Goal: Find contact information: Find contact information

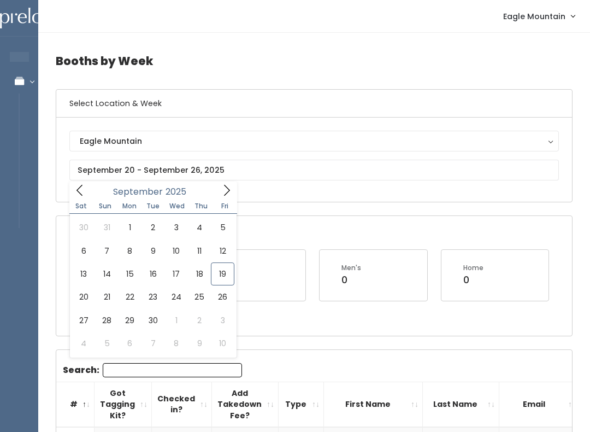
scroll to position [0, 131]
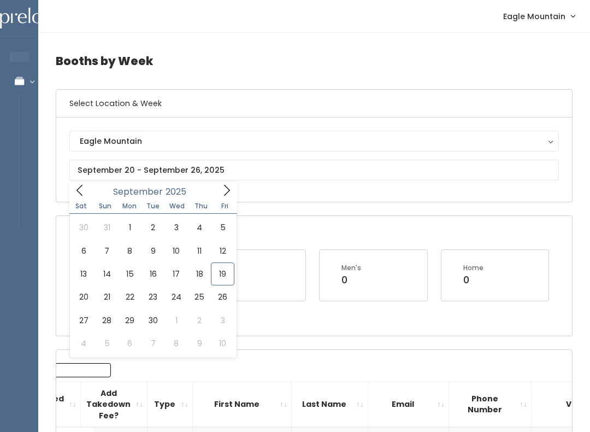
type input "September 13 to September 19"
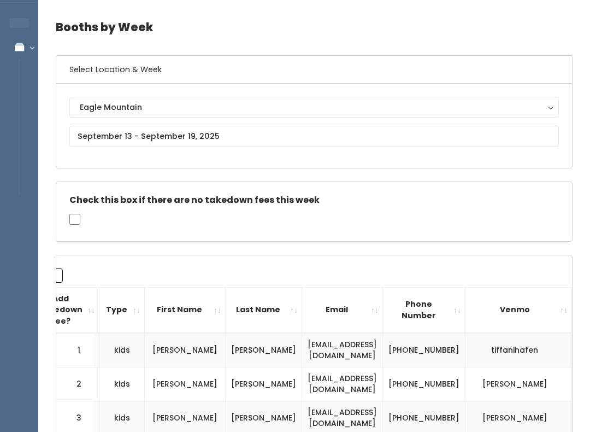
scroll to position [34, 0]
click at [186, 298] on th "First Name" at bounding box center [185, 309] width 81 height 45
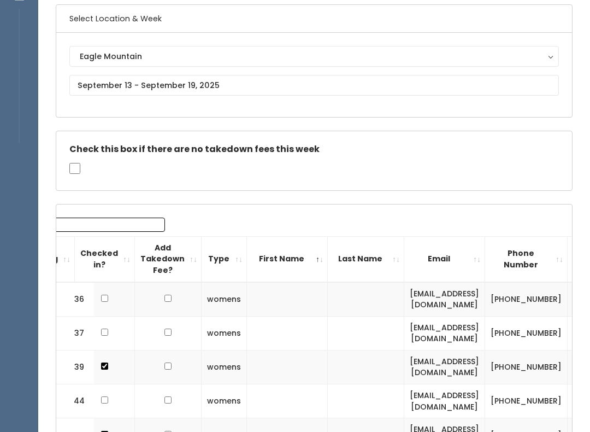
scroll to position [0, 0]
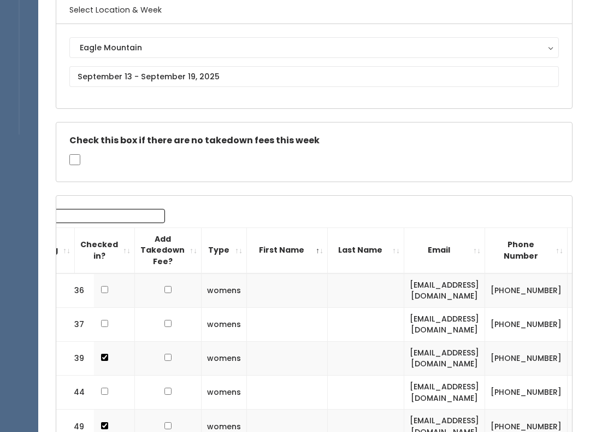
click at [215, 244] on th "Type" at bounding box center [224, 250] width 45 height 45
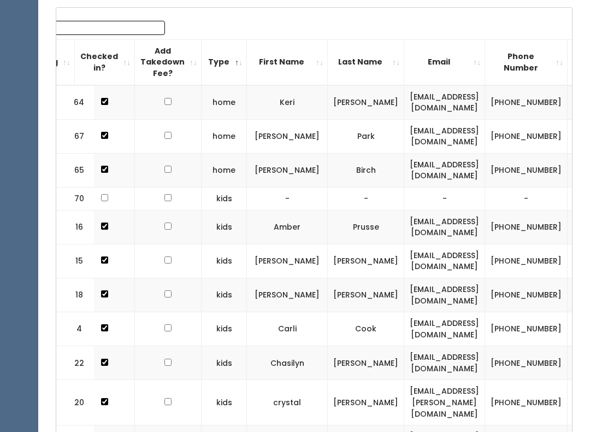
scroll to position [282, 0]
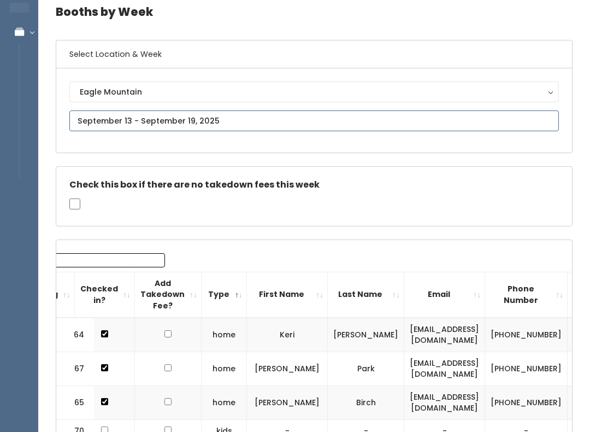
click at [334, 114] on input "text" at bounding box center [314, 121] width 490 height 21
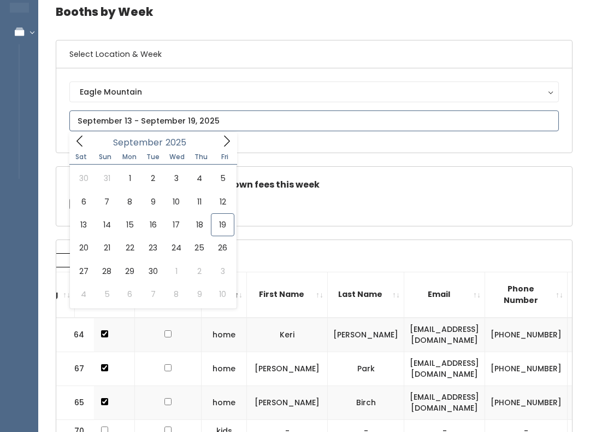
scroll to position [49, 0]
type input "September 13 to September 19"
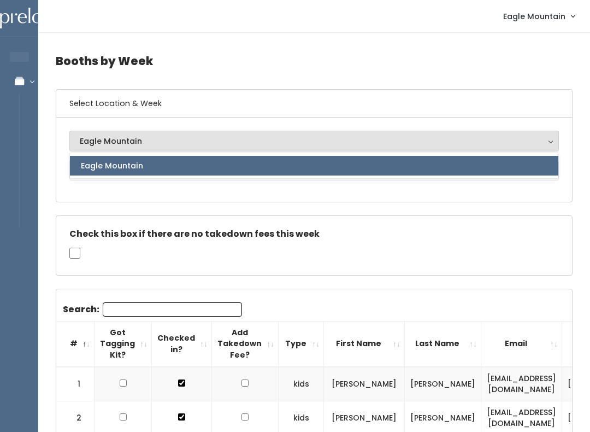
click at [213, 133] on button "Eagle Mountain" at bounding box center [314, 141] width 490 height 21
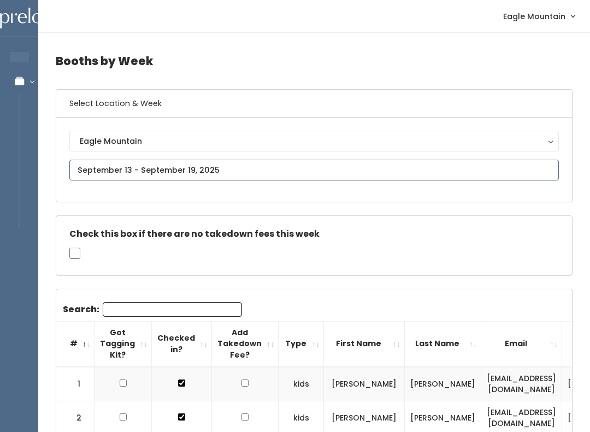
click at [208, 168] on input "text" at bounding box center [314, 170] width 490 height 21
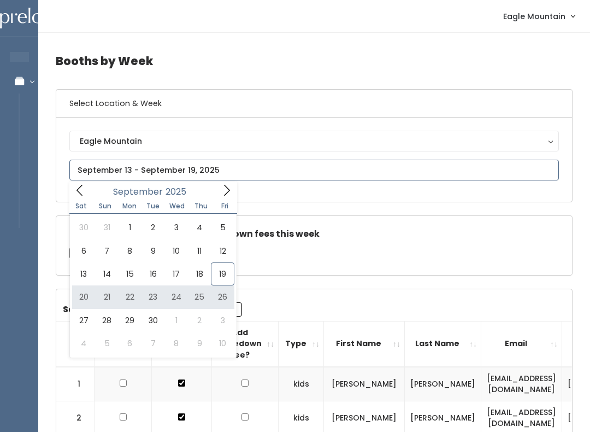
type input "September 20 to September 26"
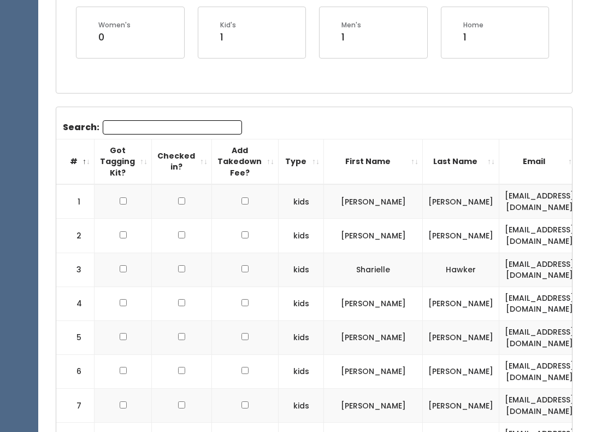
scroll to position [243, 0]
click at [299, 160] on th "Type" at bounding box center [301, 161] width 45 height 45
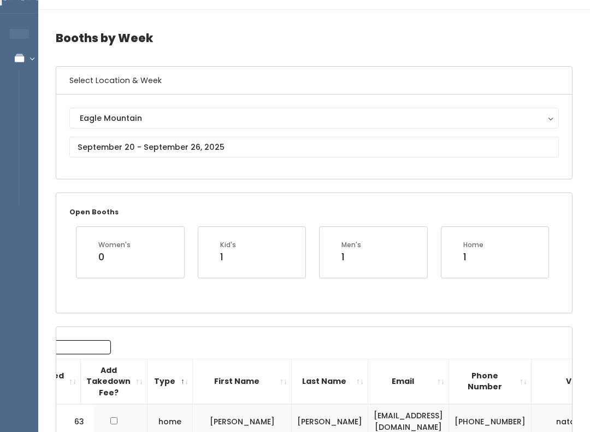
scroll to position [0, 0]
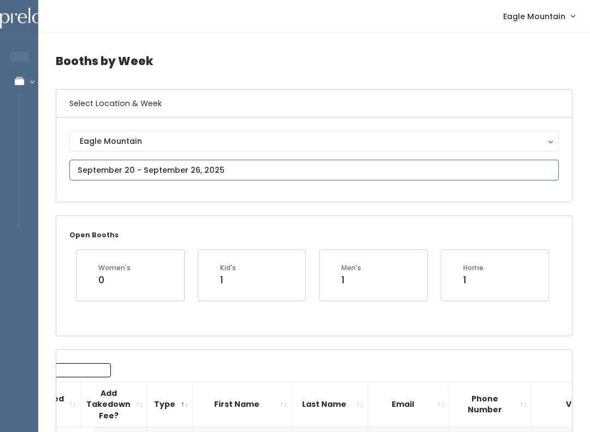
click at [84, 165] on input "text" at bounding box center [314, 170] width 490 height 21
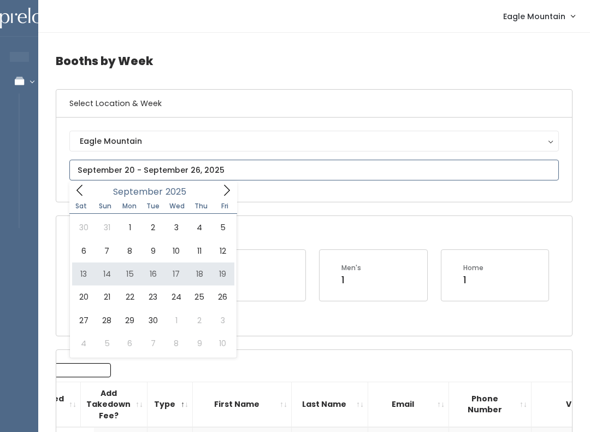
type input "[DATE] to [DATE]"
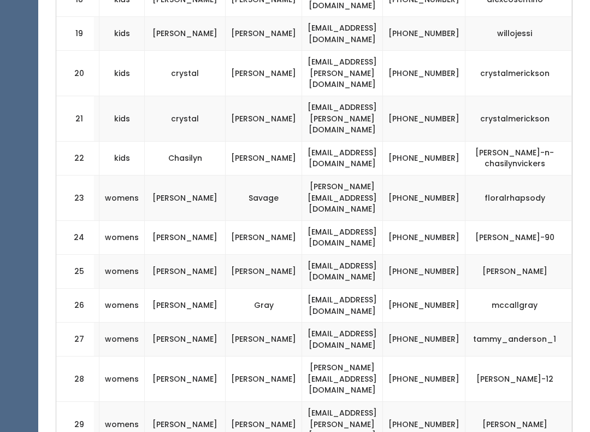
scroll to position [0, 215]
click at [433, 175] on td "[PHONE_NUMBER]" at bounding box center [424, 197] width 83 height 45
click at [426, 175] on td "[PHONE_NUMBER]" at bounding box center [424, 197] width 83 height 45
click at [338, 175] on td "[PERSON_NAME][EMAIL_ADDRESS][DOMAIN_NAME]" at bounding box center [342, 197] width 81 height 45
click at [430, 175] on td "[PHONE_NUMBER]" at bounding box center [424, 197] width 83 height 45
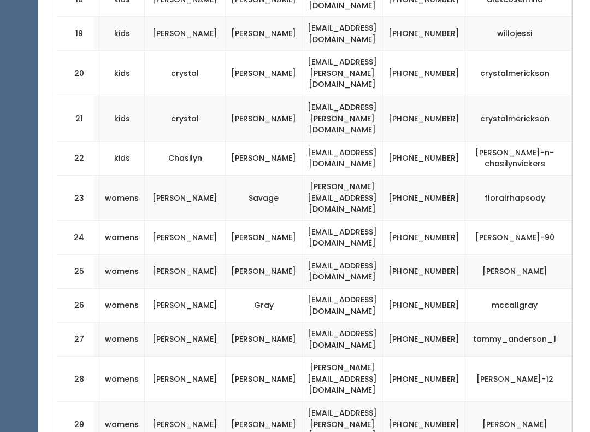
click at [432, 175] on td "[PHONE_NUMBER]" at bounding box center [424, 197] width 83 height 45
click at [430, 175] on td "[PHONE_NUMBER]" at bounding box center [424, 197] width 83 height 45
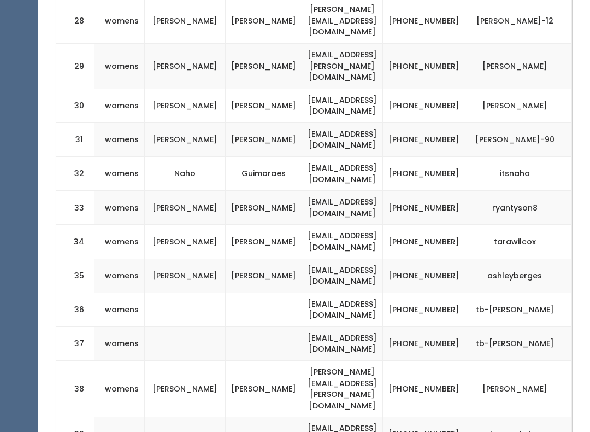
click at [432, 191] on td "[PHONE_NUMBER]" at bounding box center [424, 208] width 83 height 34
click at [427, 191] on td "[PHONE_NUMBER]" at bounding box center [424, 208] width 83 height 34
click at [428, 191] on td "[PHONE_NUMBER]" at bounding box center [424, 208] width 83 height 34
click at [431, 191] on td "[PHONE_NUMBER]" at bounding box center [424, 208] width 83 height 34
